Goal: Task Accomplishment & Management: Contribute content

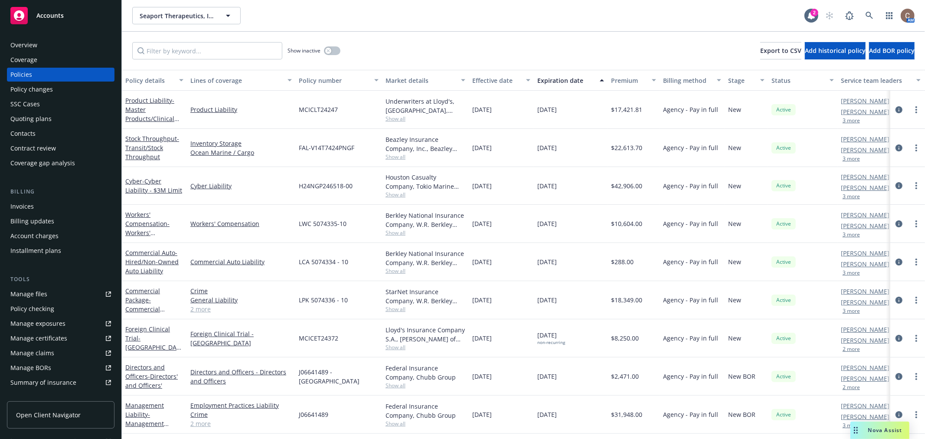
click at [88, 12] on div "Accounts" at bounding box center [60, 15] width 101 height 17
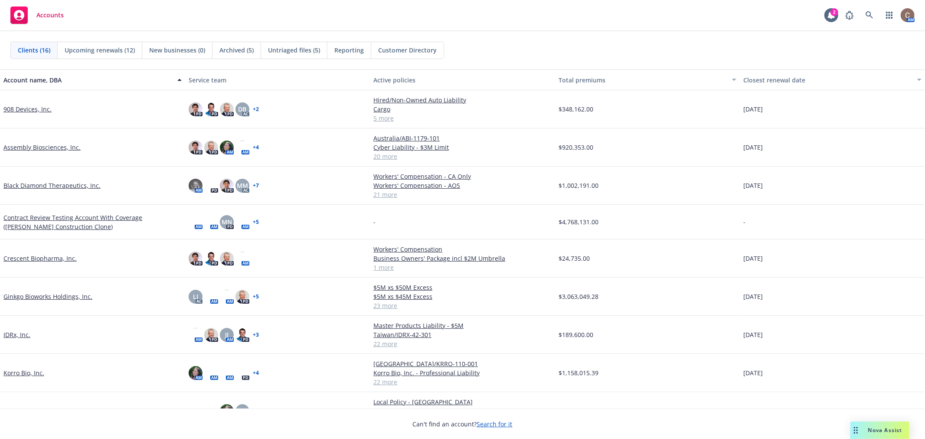
scroll to position [48, 0]
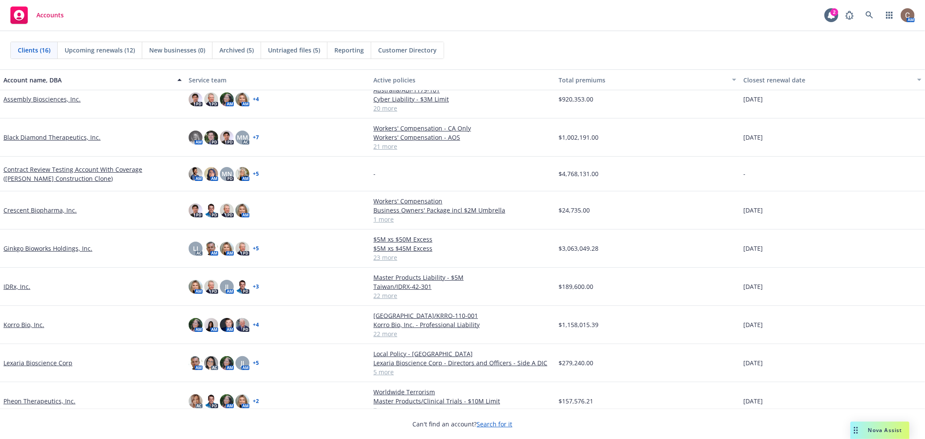
click at [38, 367] on link "Lexaria Bioscience Corp" at bounding box center [37, 362] width 69 height 9
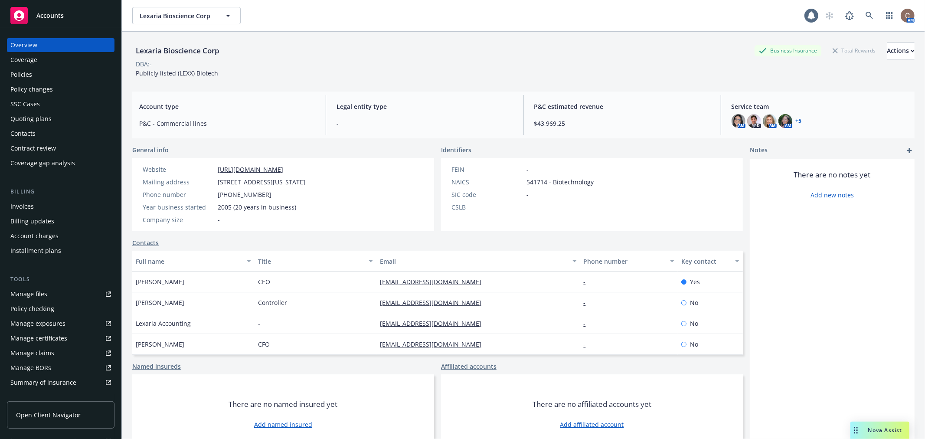
click at [46, 72] on div "Policies" at bounding box center [60, 75] width 101 height 14
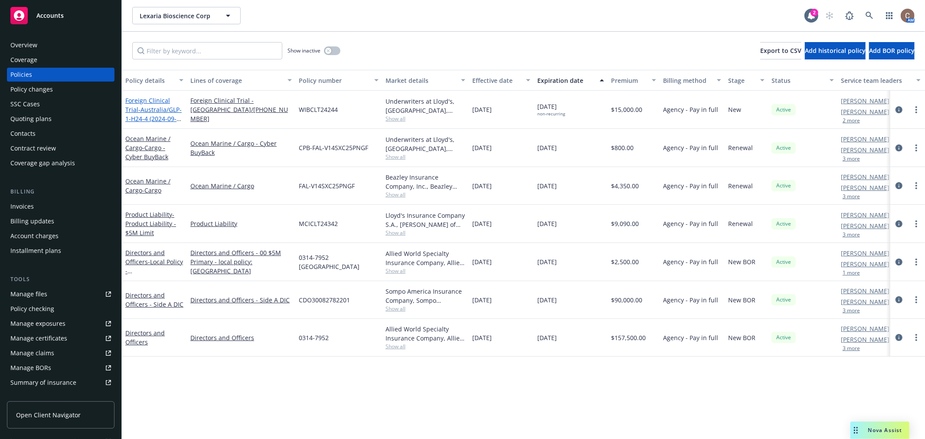
click at [154, 114] on span "- [GEOGRAPHIC_DATA]/GLP-1-H24-4 (2024-09-1190)" at bounding box center [153, 118] width 56 height 26
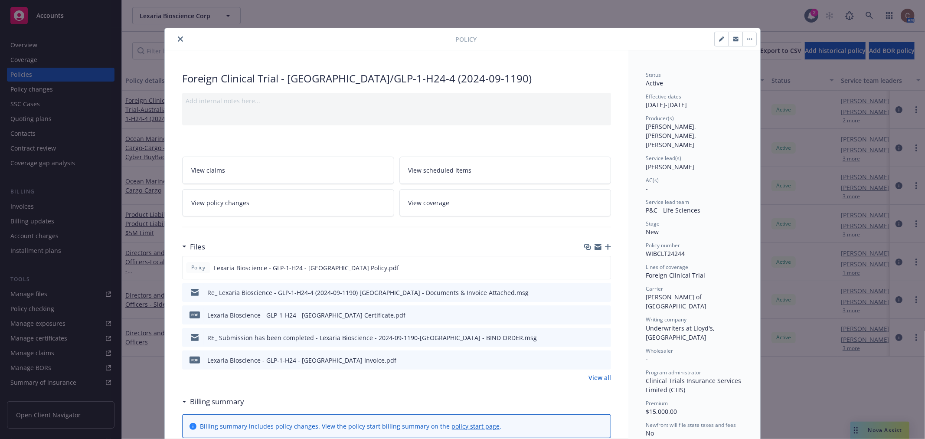
click at [470, 78] on div "Foreign Clinical Trial - [GEOGRAPHIC_DATA]/GLP-1-H24-4 (2024-09-1190)" at bounding box center [396, 78] width 429 height 15
drag, startPoint x: 477, startPoint y: 78, endPoint x: 333, endPoint y: 80, distance: 144.9
click at [333, 80] on div "Foreign Clinical Trial - [GEOGRAPHIC_DATA]/GLP-1-H24-4 (2024-09-1190)" at bounding box center [396, 78] width 429 height 15
copy div "GLP-1-H24-4 (2024-09-1190)"
click at [601, 266] on icon "preview file" at bounding box center [602, 267] width 8 height 6
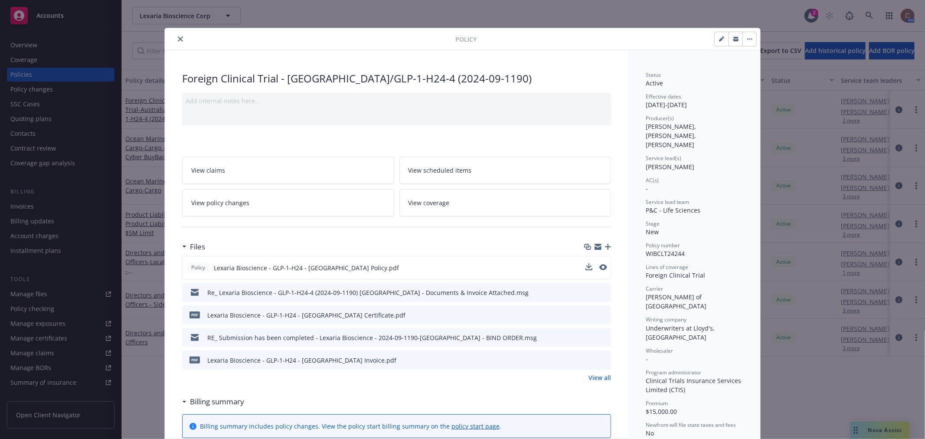
click at [170, 37] on div at bounding box center [311, 39] width 287 height 10
click at [179, 39] on icon "close" at bounding box center [180, 38] width 5 height 5
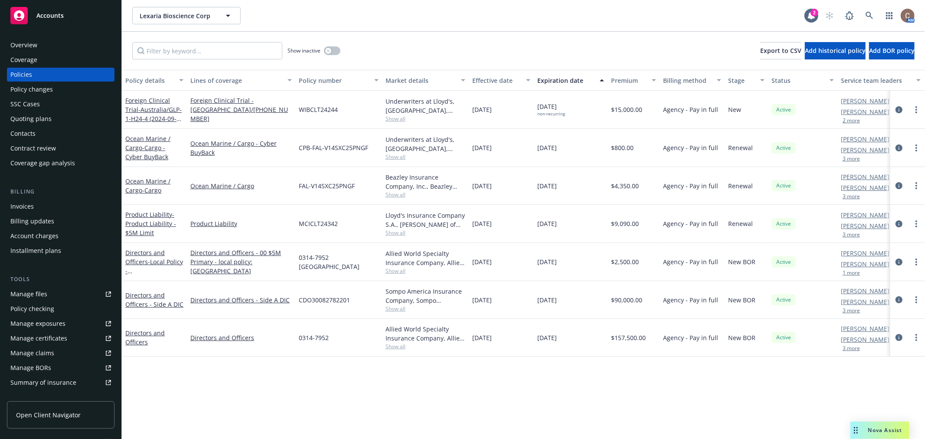
click at [157, 104] on div "Foreign Clinical Trial - [GEOGRAPHIC_DATA]/GLP-1-H24-4 (2024-09-1190)" at bounding box center [154, 109] width 58 height 27
click at [147, 111] on span "- [GEOGRAPHIC_DATA]/GLP-1-H24-4 (2024-09-1190)" at bounding box center [153, 118] width 56 height 26
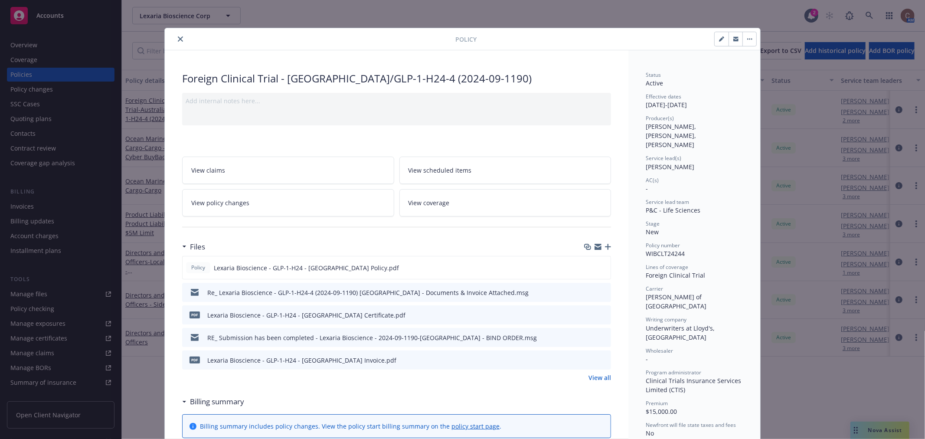
scroll to position [26, 0]
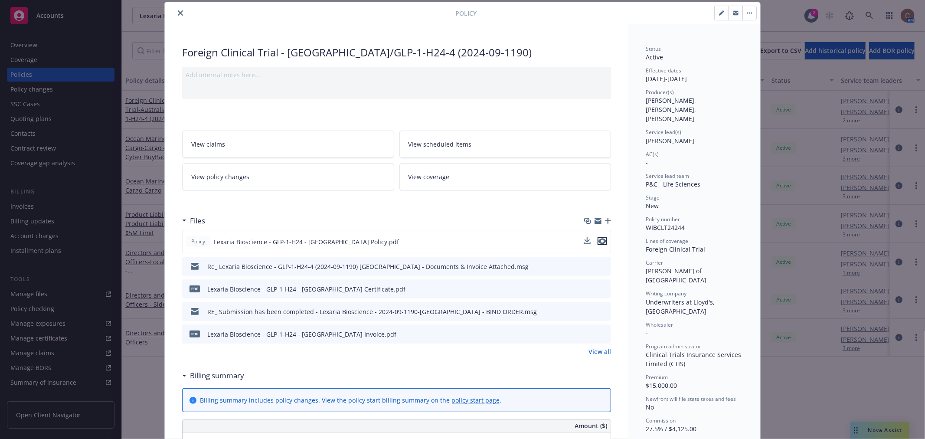
click at [600, 241] on icon "preview file" at bounding box center [602, 241] width 8 height 6
click at [175, 11] on button "close" at bounding box center [180, 13] width 10 height 10
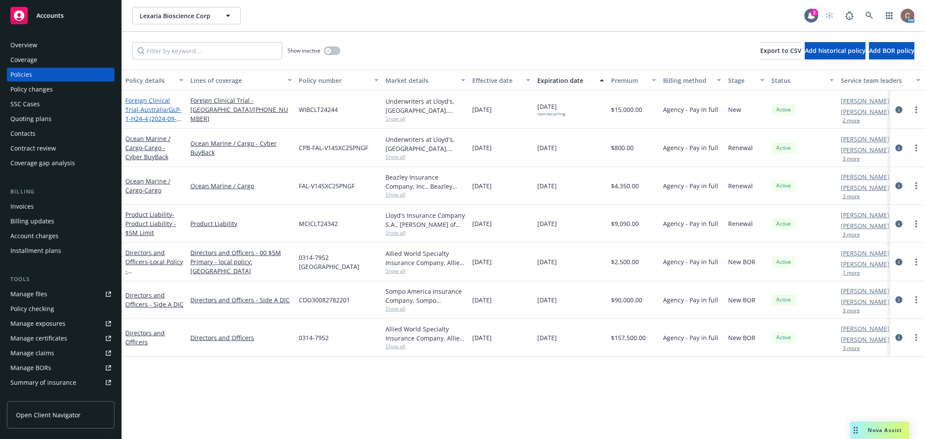
click at [150, 109] on span "- [GEOGRAPHIC_DATA]/GLP-1-H24-4 (2024-09-1190)" at bounding box center [153, 118] width 56 height 26
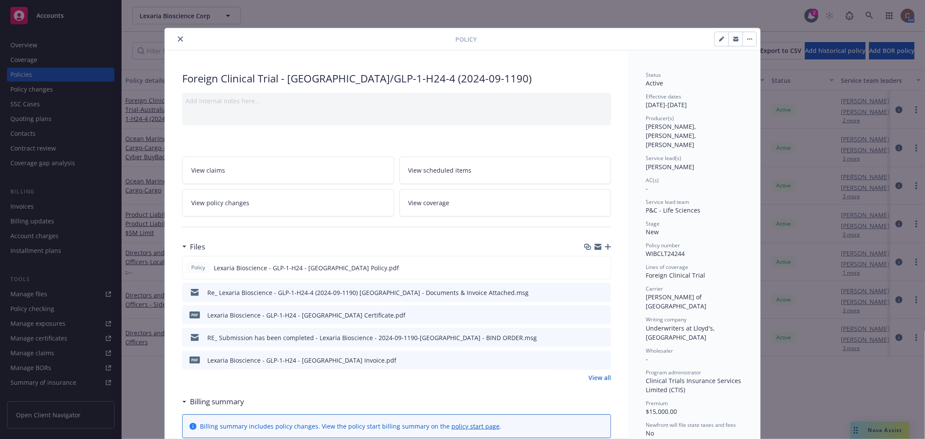
scroll to position [26, 0]
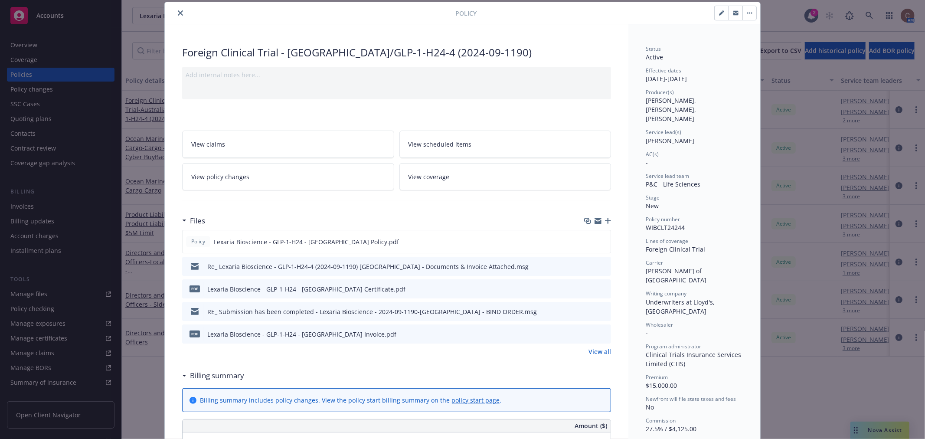
drag, startPoint x: 604, startPoint y: 224, endPoint x: 683, endPoint y: 188, distance: 87.3
click at [604, 224] on div "Files" at bounding box center [396, 221] width 429 height 18
click at [605, 220] on icon "button" at bounding box center [608, 221] width 6 height 6
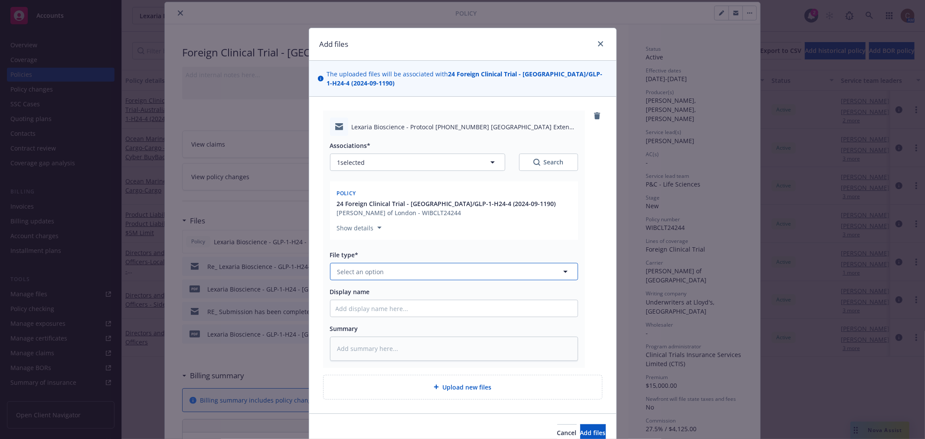
click at [361, 270] on span "Select an option" at bounding box center [360, 271] width 47 height 9
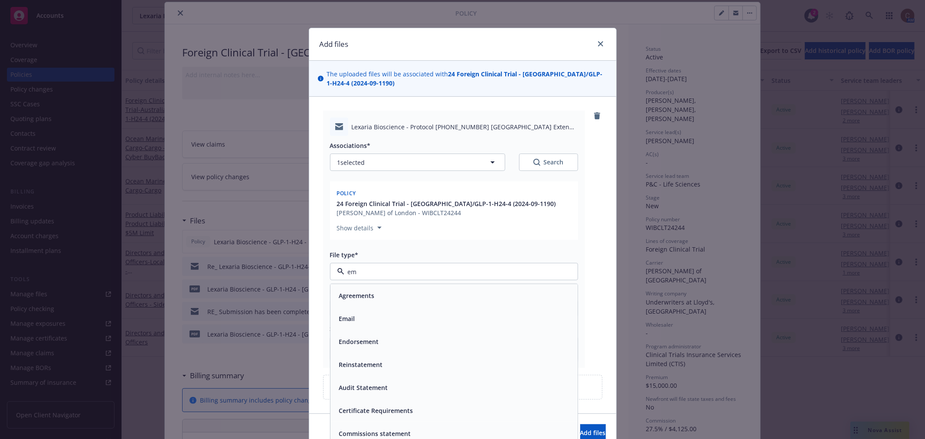
type input "ema"
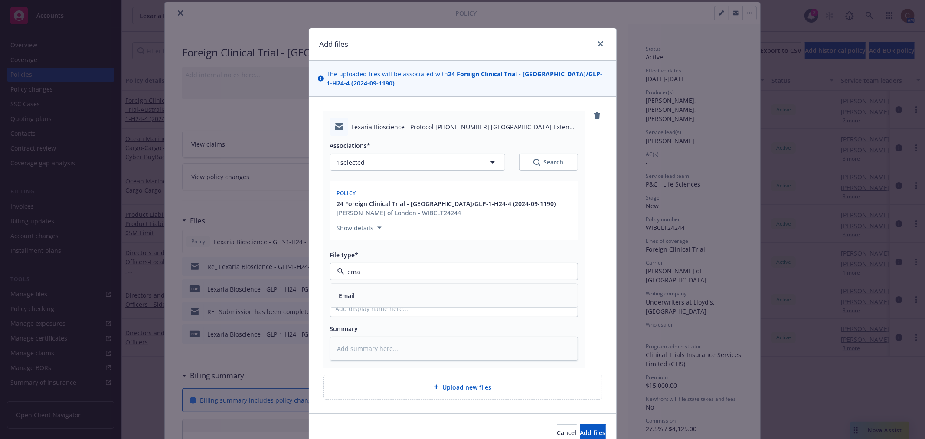
click at [378, 293] on div "Email" at bounding box center [454, 295] width 237 height 13
click at [393, 310] on input "Display name" at bounding box center [453, 308] width 247 height 16
paste input "Protocol [PHONE_NUMBER] [GEOGRAPHIC_DATA] Extend or Close Out Request"
type textarea "x"
type input "Protocol [PHONE_NUMBER] [GEOGRAPHIC_DATA] Extend or Close Out Request"
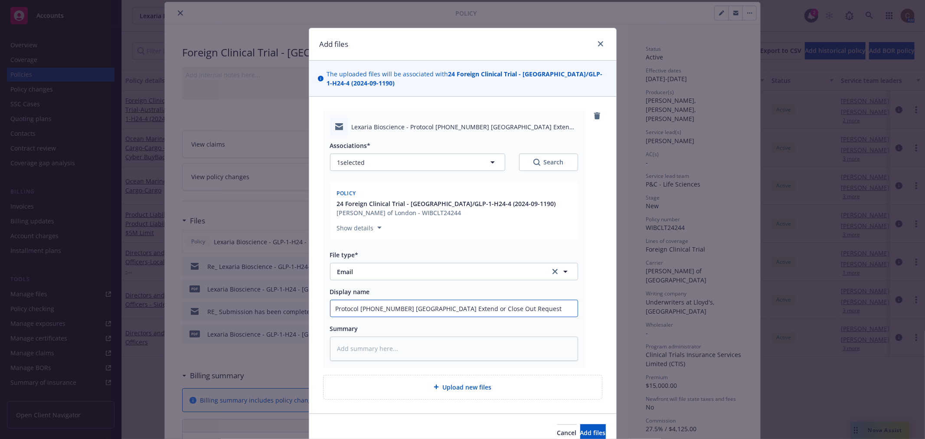
type textarea "x"
type input "Protocol [PHONE_NUMBER] [GEOGRAPHIC_DATA] Extend or Close Out Request"
type textarea "x"
type input "Protocol [PHONE_NUMBER] [GEOGRAPHIC_DATA] Extend or Close Out Request s"
type textarea "x"
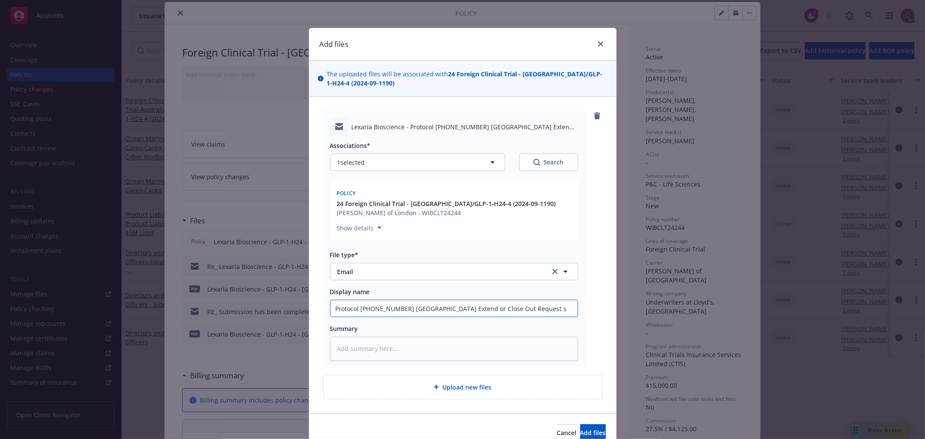
type input "Protocol [PHONE_NUMBER] [GEOGRAPHIC_DATA] Extend or Close Out Request se"
type textarea "x"
type input "Protocol [PHONE_NUMBER] Australia Extend or Close Out Request sen"
type textarea "x"
type input "Protocol [PHONE_NUMBER] [GEOGRAPHIC_DATA] Extend or Close Out Request sent"
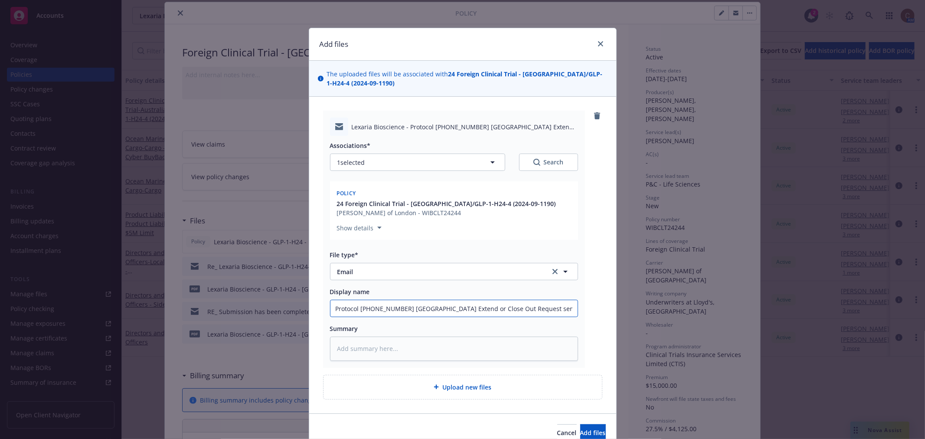
type textarea "x"
type input "Protocol [PHONE_NUMBER] [GEOGRAPHIC_DATA] Extend or Close Out Request sent"
type textarea "x"
type input "Protocol [PHONE_NUMBER] [GEOGRAPHIC_DATA] Extend or Close Out Request sent t"
type textarea "x"
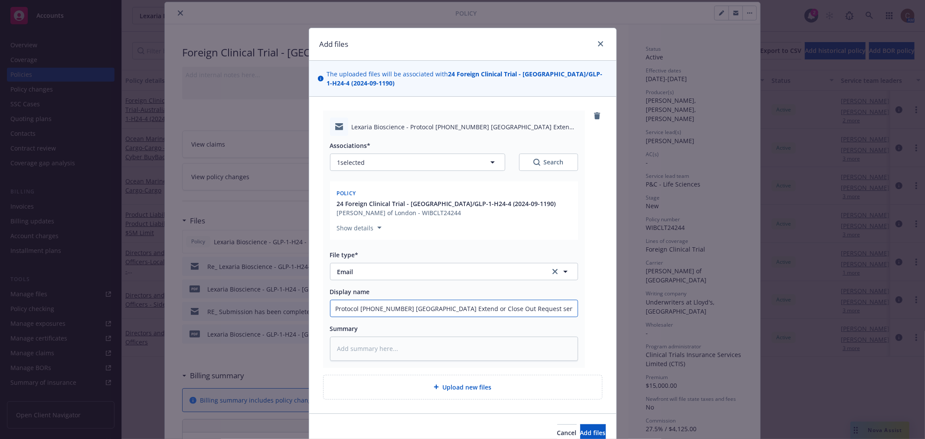
type input "Protocol [PHONE_NUMBER] Australia Extend or Close Out Request sent to"
type textarea "x"
type input "Protocol [PHONE_NUMBER] Australia Extend or Close Out Request sent to i"
type textarea "x"
type input "Protocol [PHONE_NUMBER] [GEOGRAPHIC_DATA] Extend or Close Out Request sent to in"
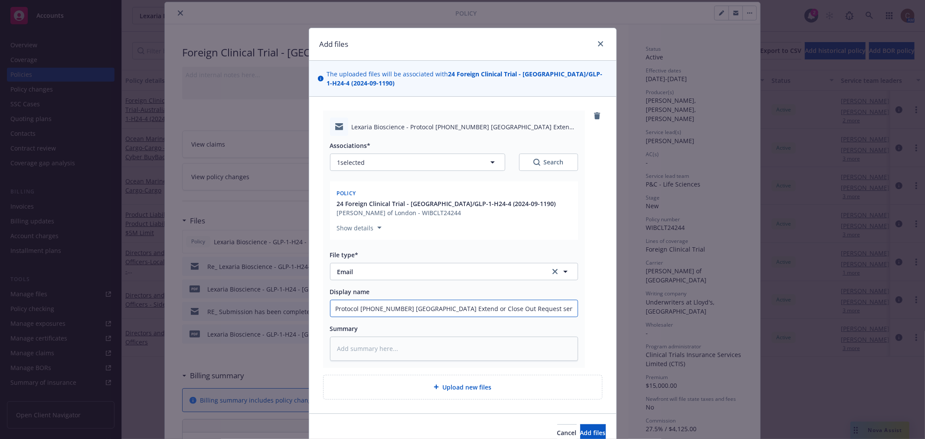
type textarea "x"
type input "Protocol [PHONE_NUMBER] [GEOGRAPHIC_DATA] Extend or Close Out Request sent to i…"
type textarea "x"
type input "Protocol [PHONE_NUMBER] [GEOGRAPHIC_DATA] Extend or Close Out Request sent to i…"
type textarea "x"
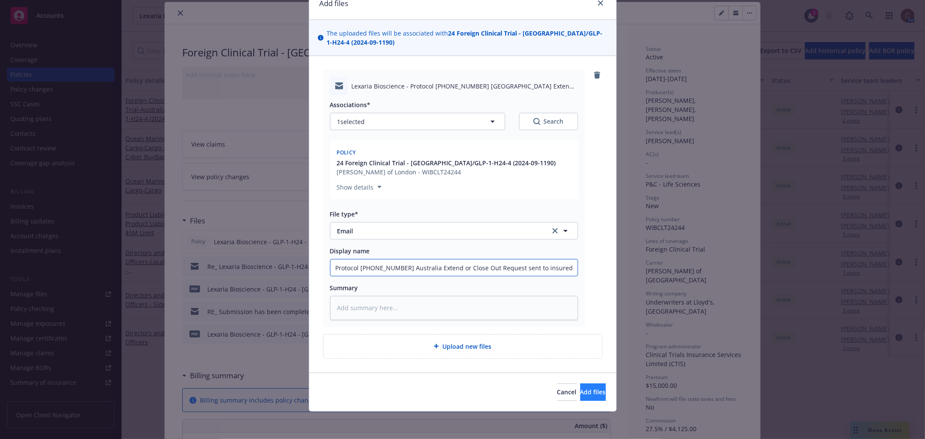
type input "Protocol [PHONE_NUMBER] Australia Extend or Close Out Request sent to insured"
click at [580, 389] on span "Add files" at bounding box center [593, 392] width 26 height 8
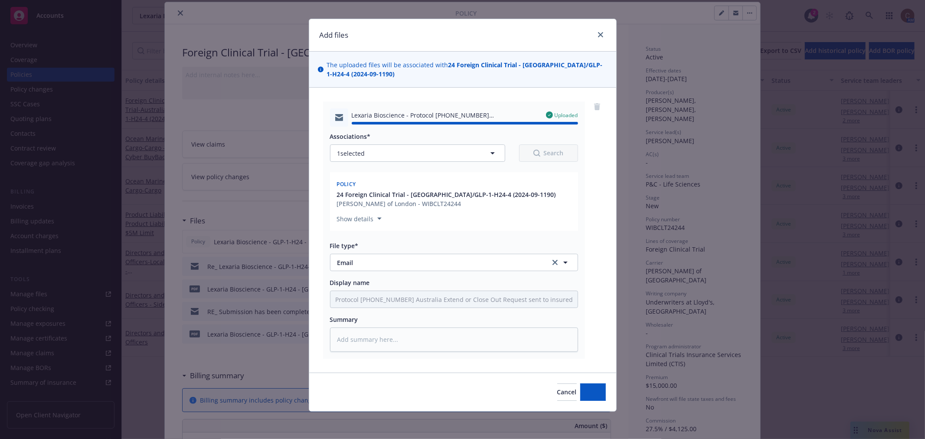
type textarea "x"
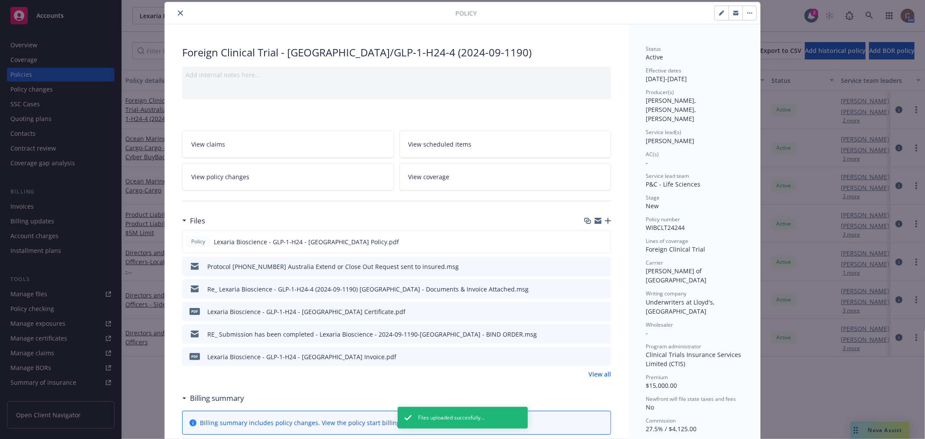
click at [178, 12] on icon "close" at bounding box center [180, 12] width 5 height 5
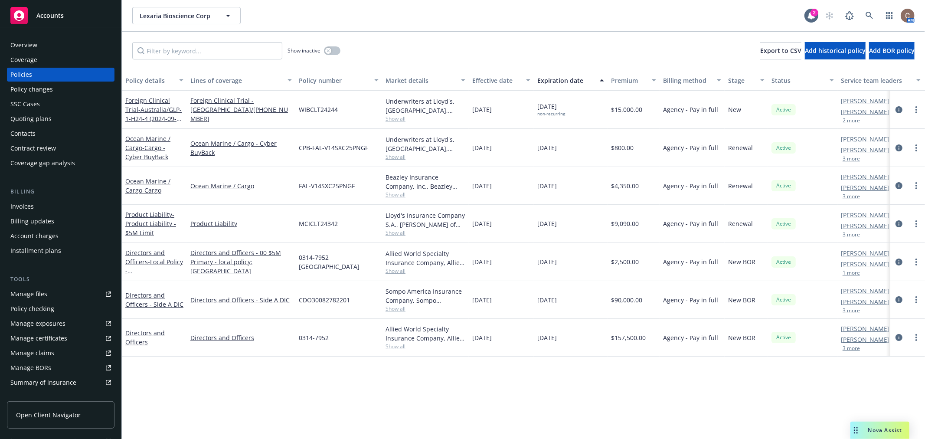
click at [67, 40] on div "Overview" at bounding box center [60, 45] width 101 height 14
